Goal: Use online tool/utility: Utilize a website feature to perform a specific function

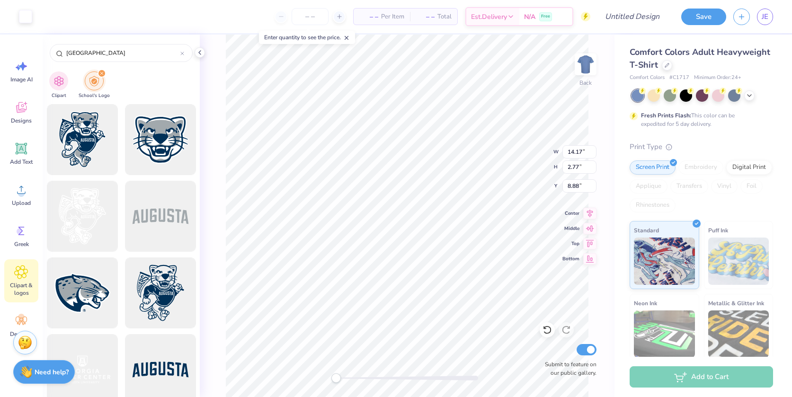
click at [21, 277] on icon at bounding box center [21, 272] width 14 height 14
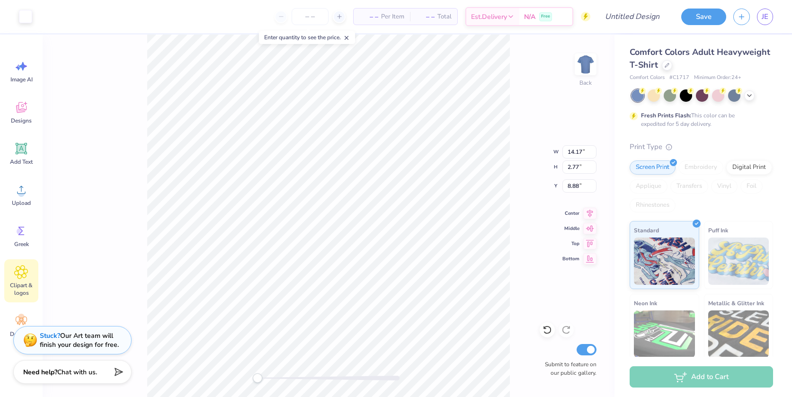
click at [21, 277] on icon at bounding box center [21, 272] width 14 height 14
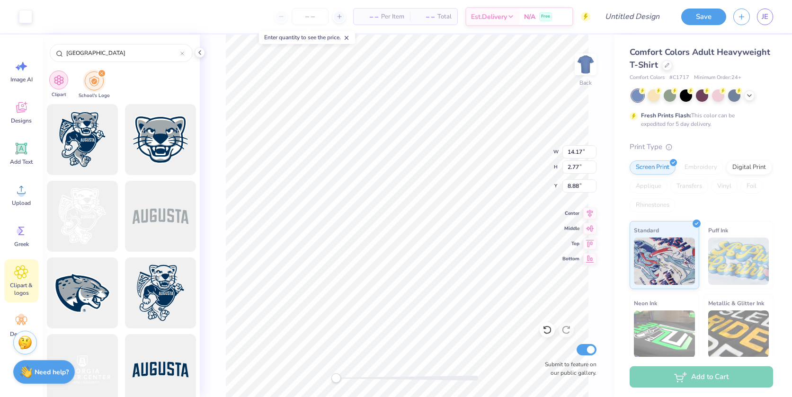
click at [62, 76] on img "filter for Clipart" at bounding box center [59, 80] width 11 height 11
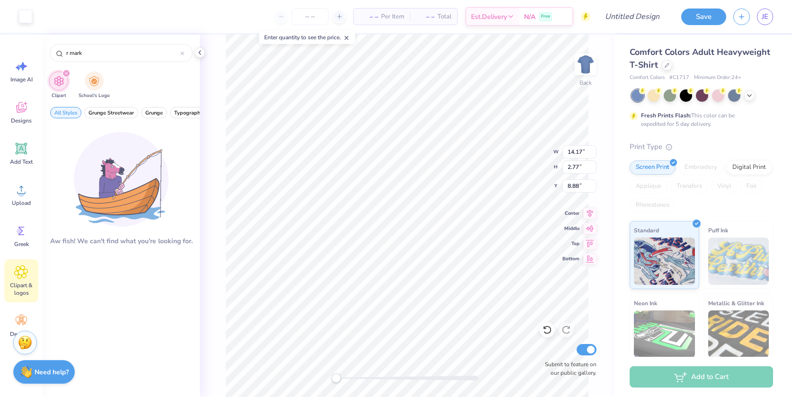
click at [42, 50] on div "Art colors – – Per Item – – Total Est. Delivery N/A Free Design Title Save JE I…" at bounding box center [396, 198] width 792 height 397
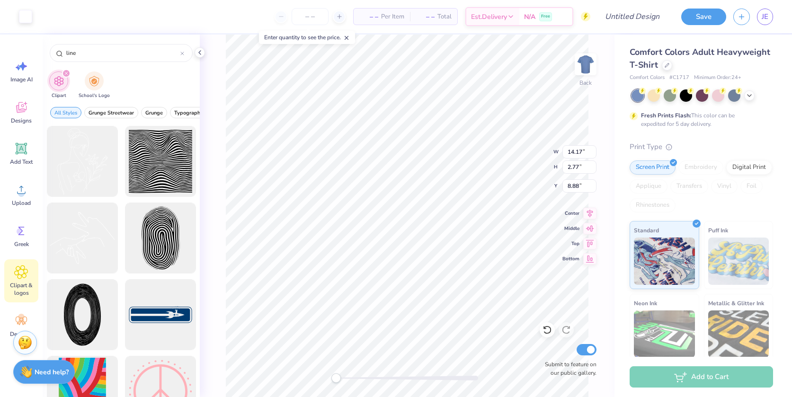
type input "line"
drag, startPoint x: 120, startPoint y: 112, endPoint x: 69, endPoint y: 113, distance: 51.2
click at [69, 113] on div "All Styles Grunge Streetwear Grunge Typography Graphic Streetwear 60s & 70s Ret…" at bounding box center [121, 115] width 157 height 22
drag, startPoint x: 90, startPoint y: 55, endPoint x: 54, endPoint y: 53, distance: 35.1
click at [54, 53] on div "line" at bounding box center [121, 53] width 143 height 18
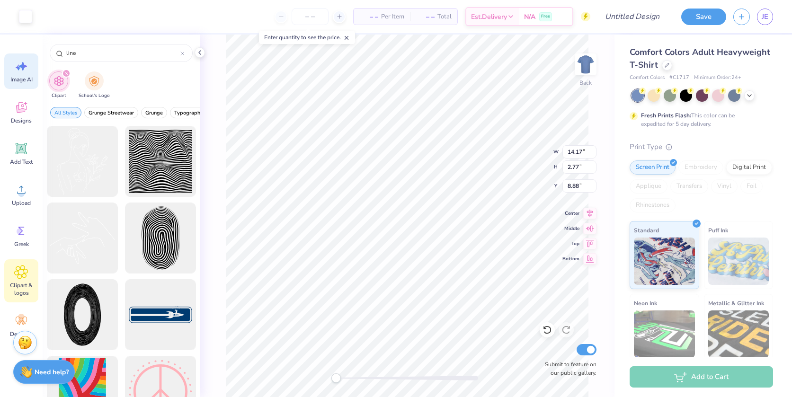
click at [18, 78] on span "Image AI" at bounding box center [21, 80] width 22 height 8
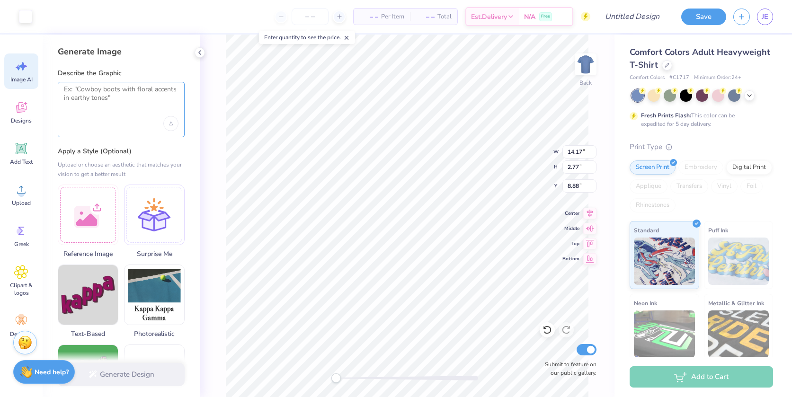
click at [102, 98] on textarea at bounding box center [121, 97] width 115 height 24
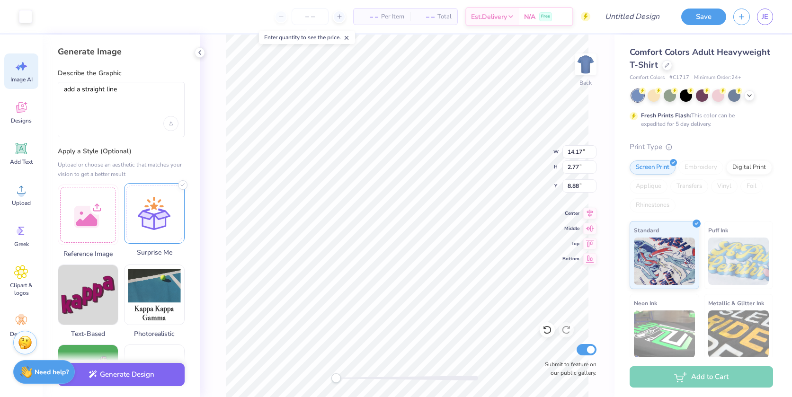
click at [155, 215] on div at bounding box center [154, 213] width 61 height 61
click at [129, 378] on button "Generate Design" at bounding box center [121, 372] width 127 height 23
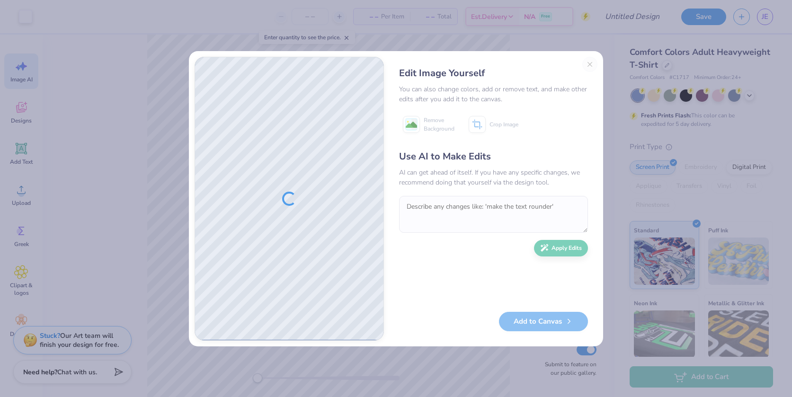
click at [590, 64] on div "Edit Image Yourself You can also change colors, add or remove text, and make ot…" at bounding box center [494, 199] width 208 height 284
click at [134, 67] on div "Edit Image Yourself You can also change colors, add or remove text, and make ot…" at bounding box center [396, 198] width 792 height 397
click at [592, 63] on button "Close" at bounding box center [589, 64] width 15 height 15
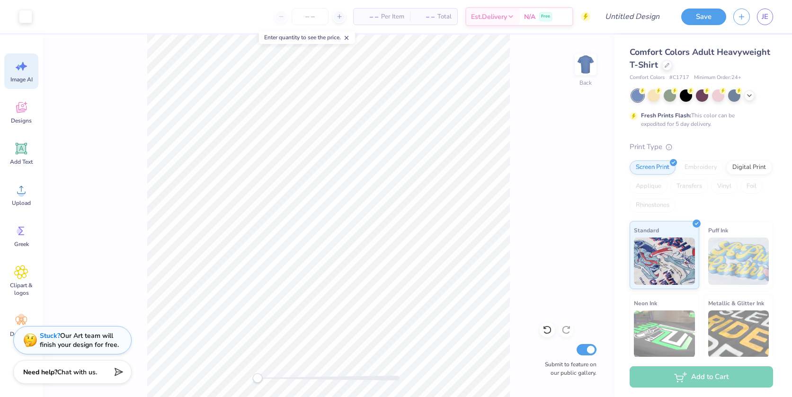
click at [22, 74] on div "Image AI" at bounding box center [21, 72] width 34 height 36
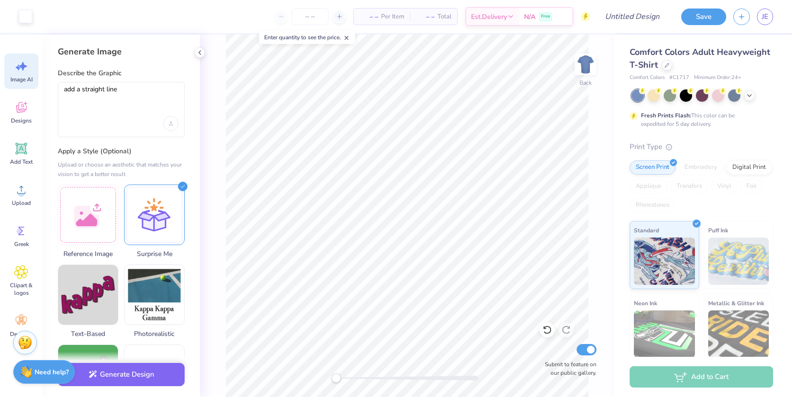
scroll to position [0, 0]
click at [77, 89] on textarea "add a straight line" at bounding box center [121, 97] width 115 height 24
click at [84, 90] on textarea "add a straight line" at bounding box center [121, 97] width 115 height 24
click at [161, 93] on textarea "add a single, black straight line" at bounding box center [121, 97] width 115 height 24
click at [163, 96] on textarea "add a single, black straight line" at bounding box center [121, 97] width 115 height 24
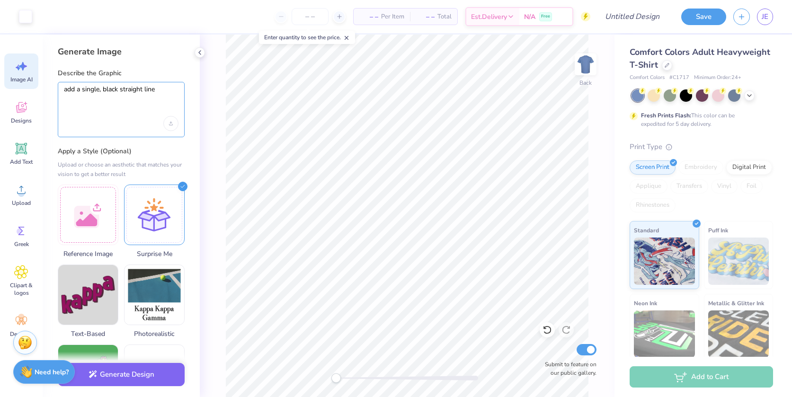
click at [163, 93] on textarea "add a single, black straight line" at bounding box center [121, 97] width 115 height 24
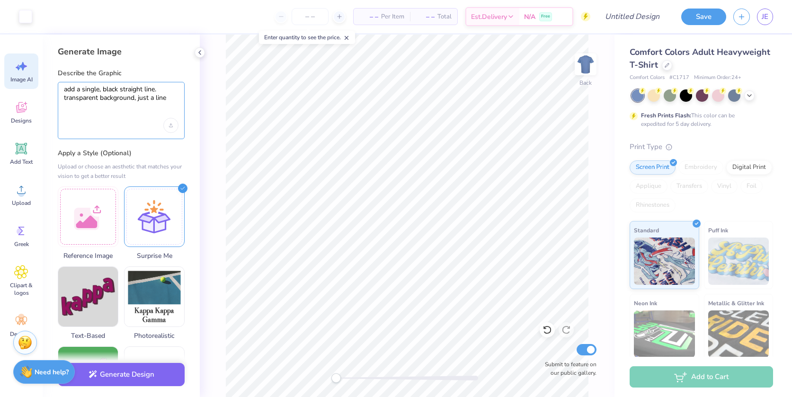
click at [120, 90] on textarea "add a single, black straight line. transparent background, just a line" at bounding box center [121, 98] width 115 height 26
click at [144, 89] on textarea "add a single, black, straight line. transparent background, just a line" at bounding box center [121, 98] width 115 height 26
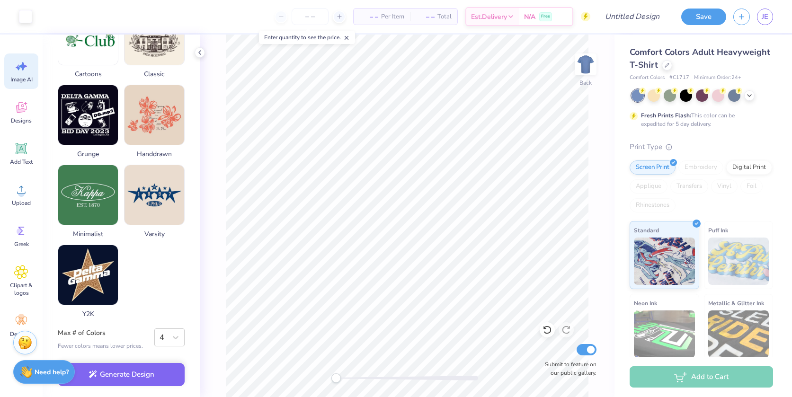
scroll to position [431, 0]
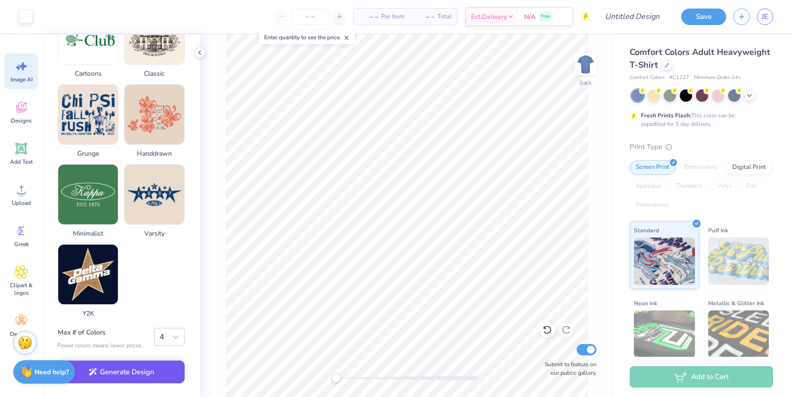
type textarea "add a single, black, straight horizontal line. transparent background, just a l…"
click at [124, 375] on button "Generate Design" at bounding box center [121, 372] width 127 height 23
